Goal: Task Accomplishment & Management: Manage account settings

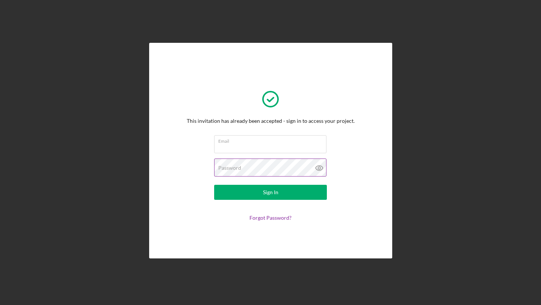
type input "[EMAIL_ADDRESS][DOMAIN_NAME]"
click at [318, 167] on icon at bounding box center [319, 168] width 19 height 19
click at [261, 194] on button "Sign In" at bounding box center [270, 192] width 113 height 15
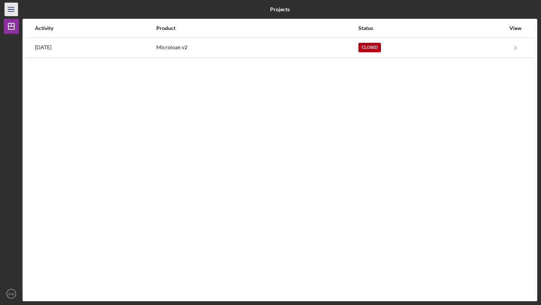
drag, startPoint x: 318, startPoint y: 167, endPoint x: 14, endPoint y: 13, distance: 340.7
click at [14, 13] on icon "Icon/Menu" at bounding box center [11, 9] width 17 height 17
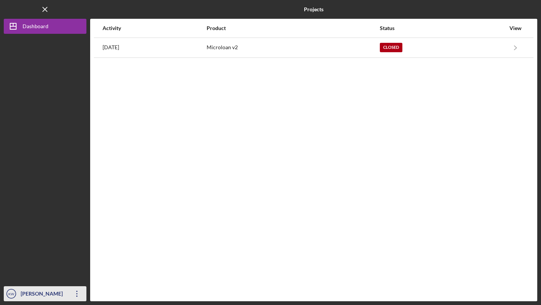
drag, startPoint x: 14, startPoint y: 13, endPoint x: 50, endPoint y: 298, distance: 287.2
click at [50, 298] on div "[PERSON_NAME]" at bounding box center [43, 294] width 49 height 17
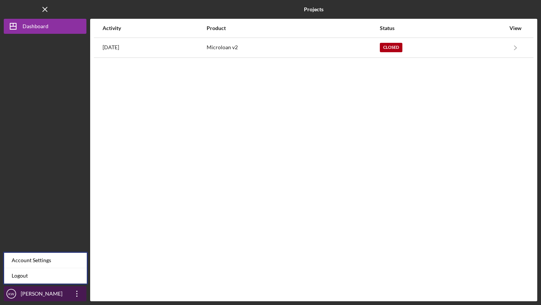
click at [49, 274] on link "Logout" at bounding box center [45, 275] width 83 height 15
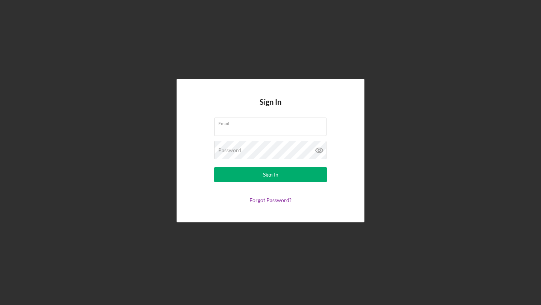
type input "[EMAIL_ADDRESS][DOMAIN_NAME]"
